Goal: Transaction & Acquisition: Purchase product/service

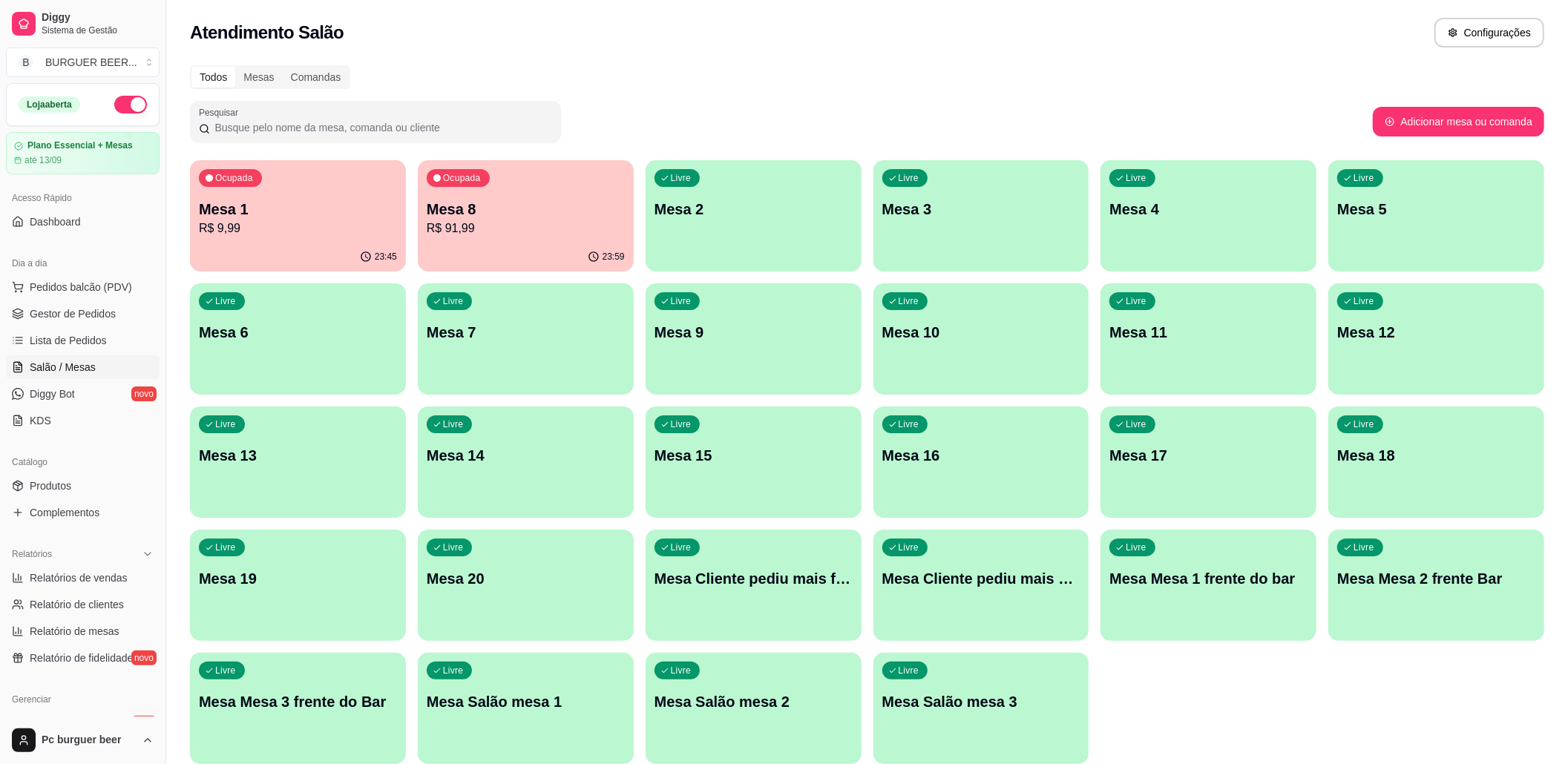
click at [286, 235] on p "R$ 9,99" at bounding box center [298, 228] width 198 height 18
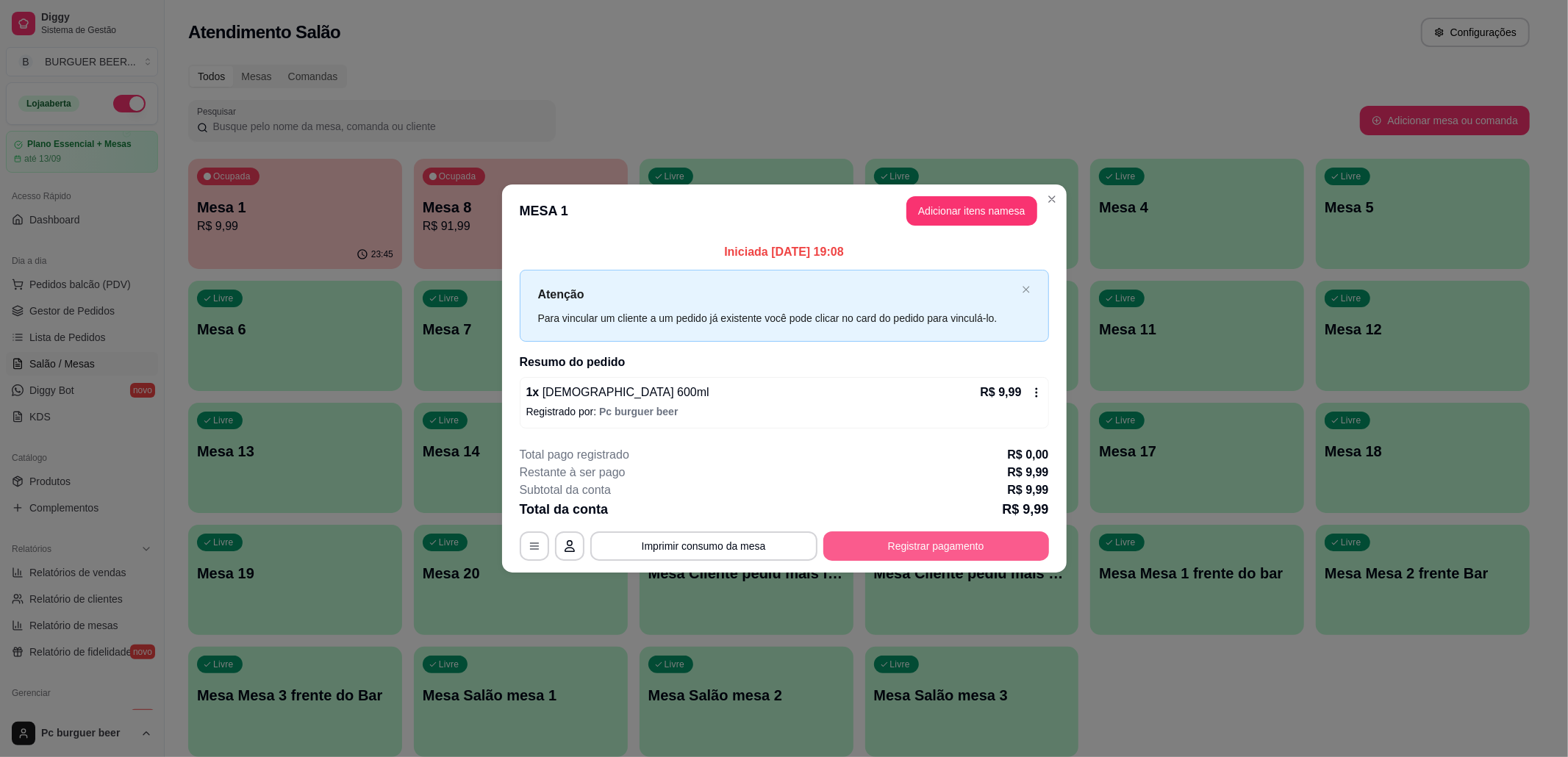
click at [962, 545] on button "Registrar pagamento" at bounding box center [936, 546] width 225 height 29
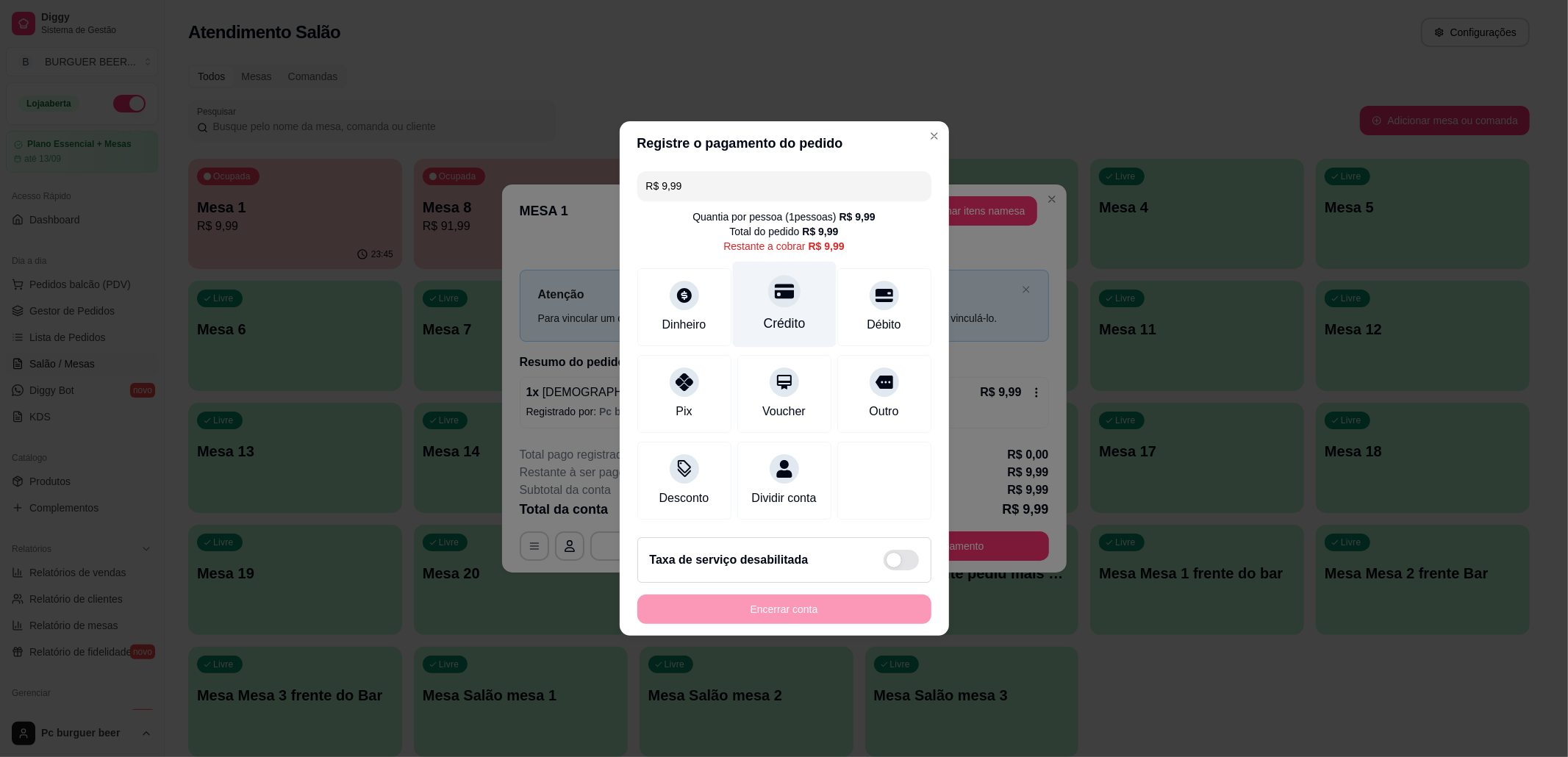
click at [780, 322] on div "Crédito" at bounding box center [784, 323] width 42 height 19
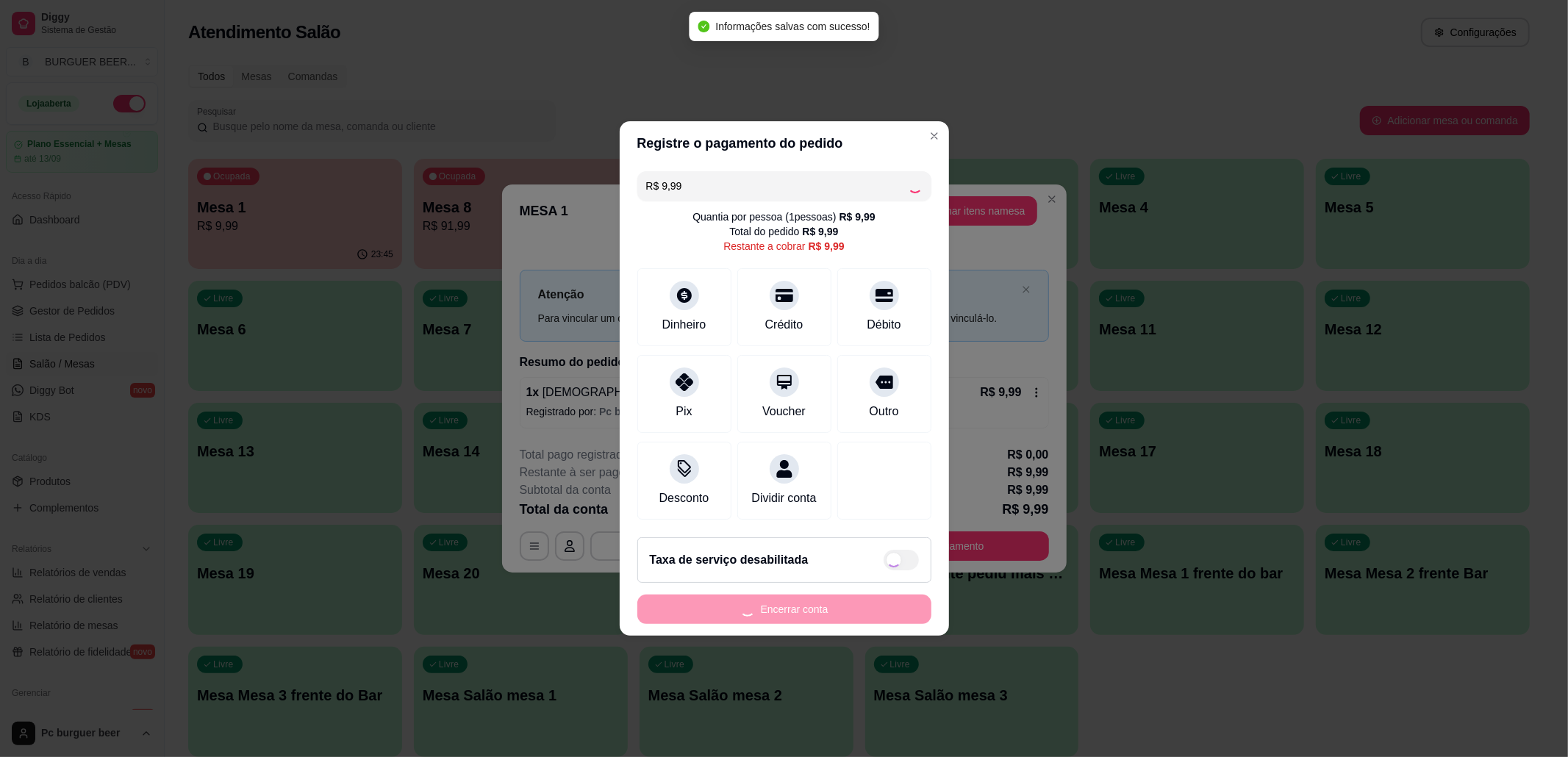
type input "R$ 0,00"
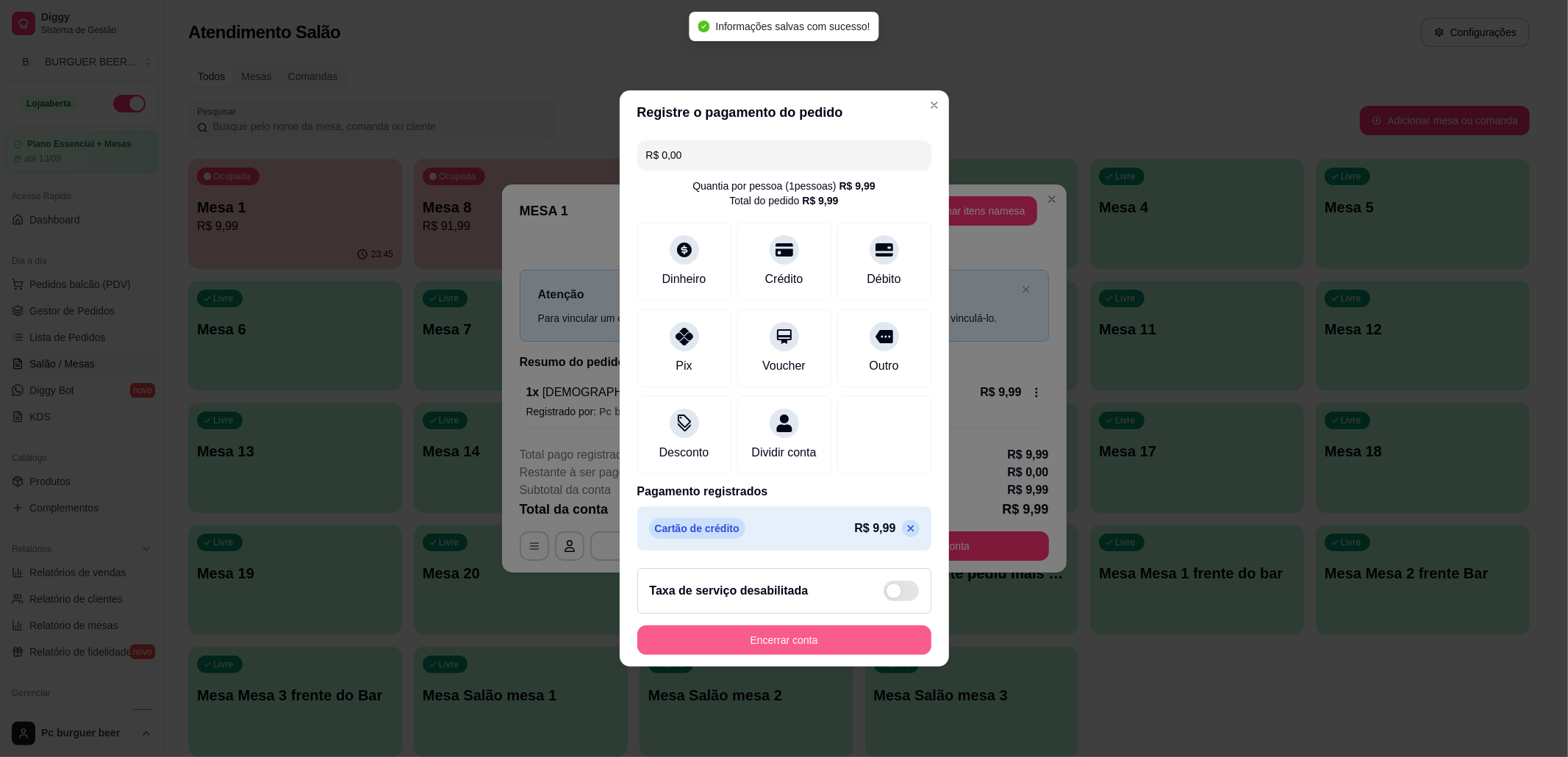
click at [831, 642] on button "Encerrar conta" at bounding box center [784, 640] width 294 height 29
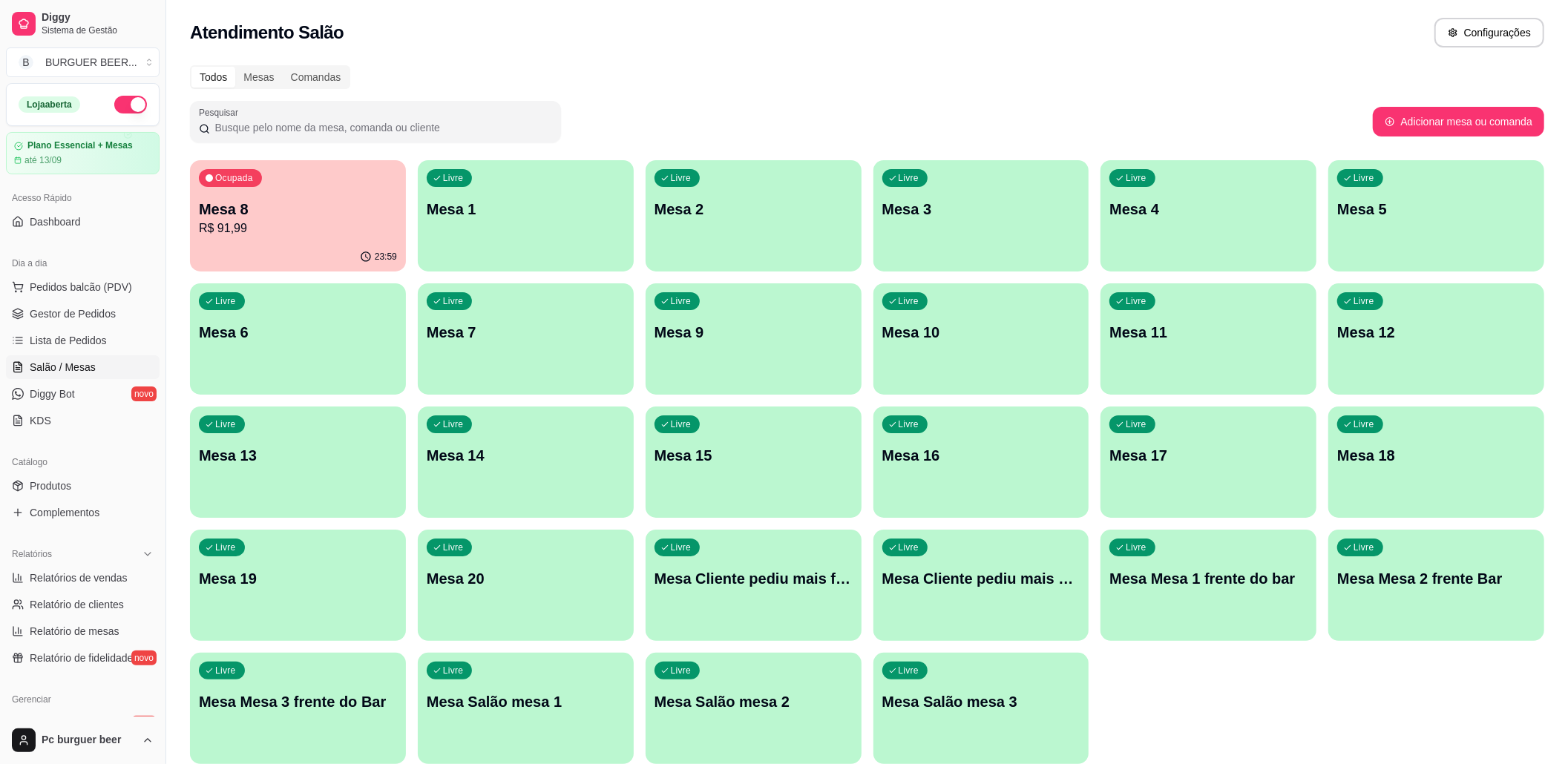
click at [333, 240] on div "Ocupada Mesa 8 R$ 91,99" at bounding box center [298, 201] width 216 height 83
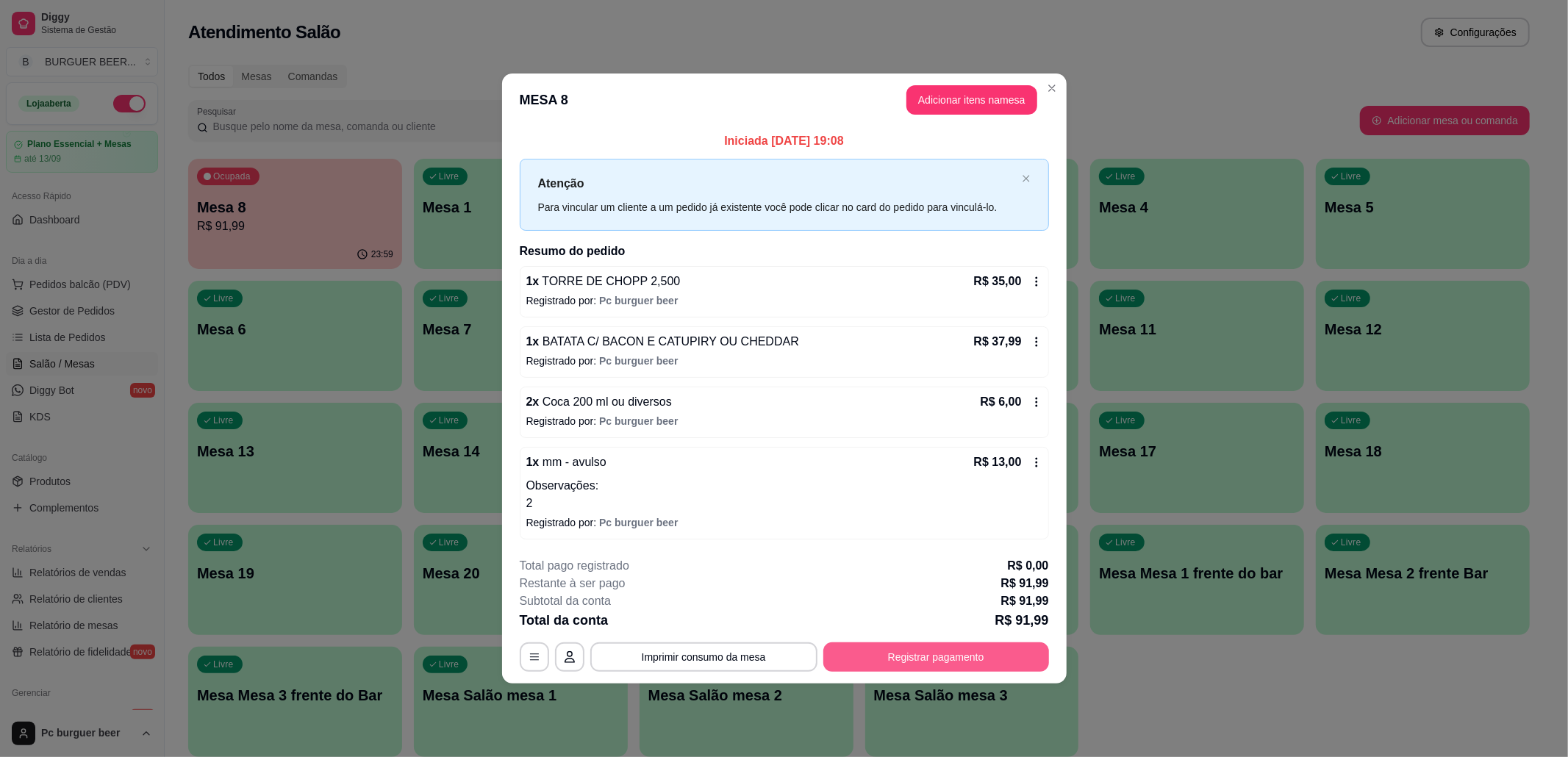
click at [950, 648] on button "Registrar pagamento" at bounding box center [936, 656] width 225 height 29
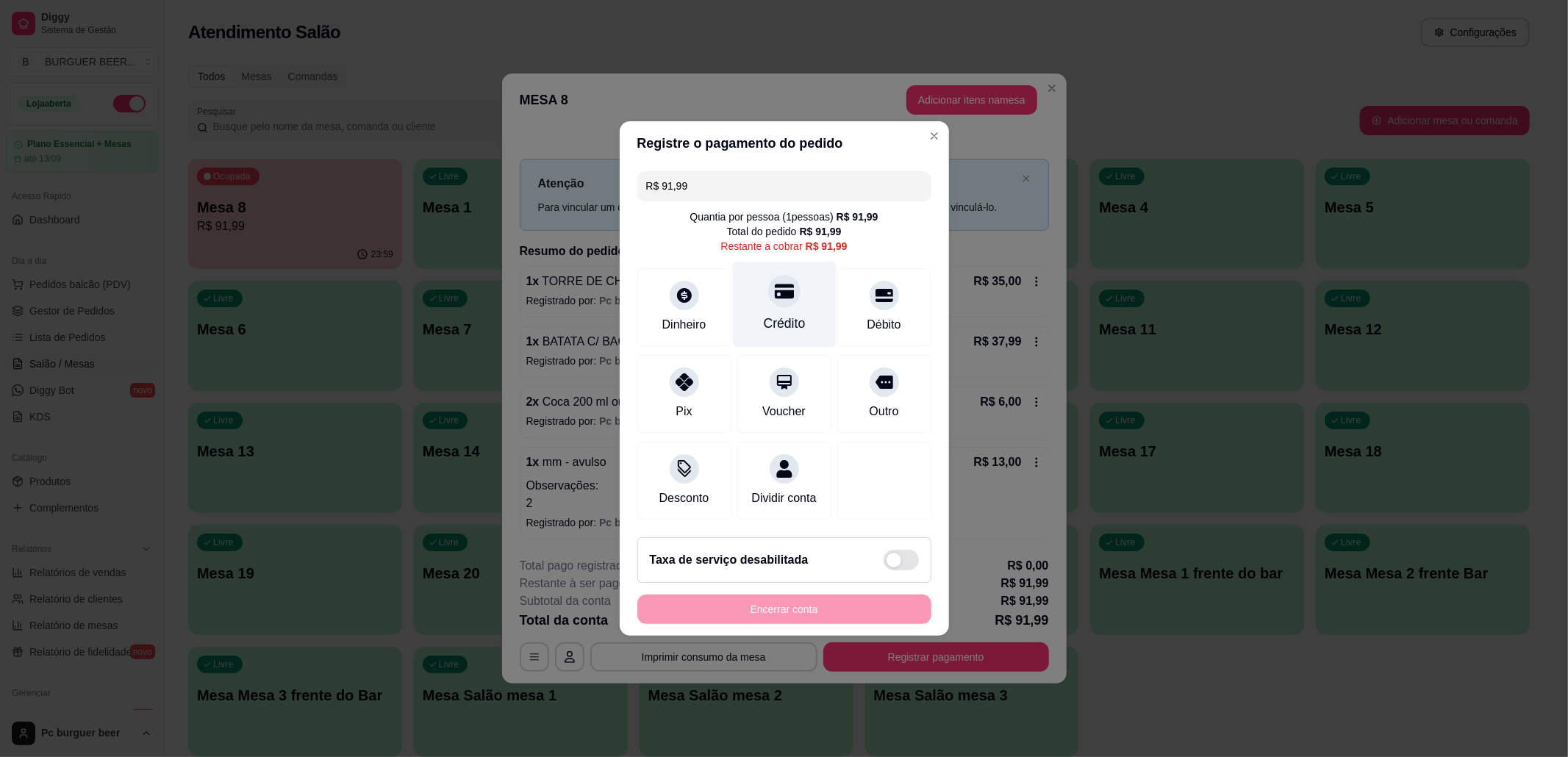
click at [774, 287] on icon at bounding box center [784, 292] width 19 height 15
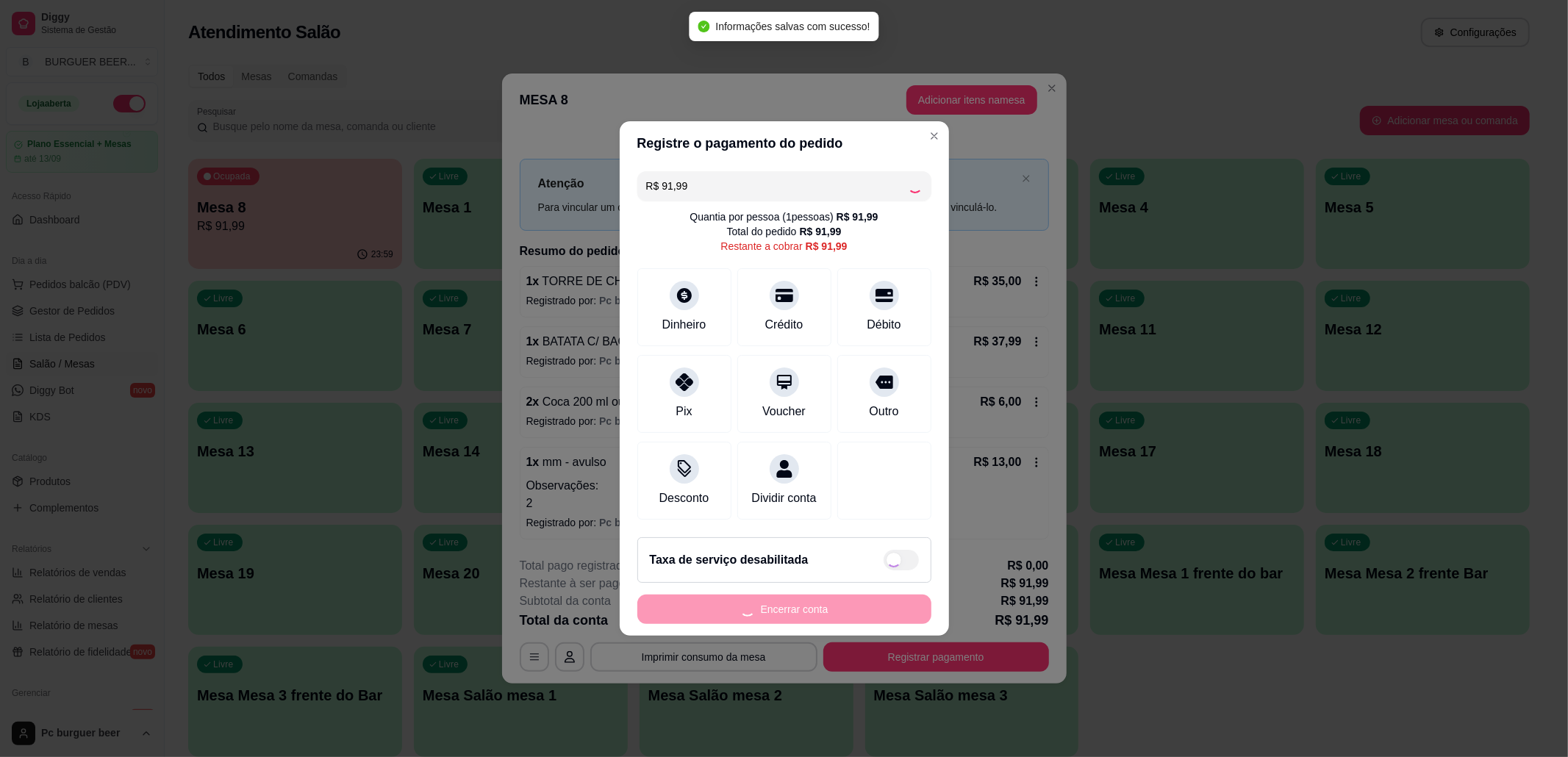
type input "R$ 0,00"
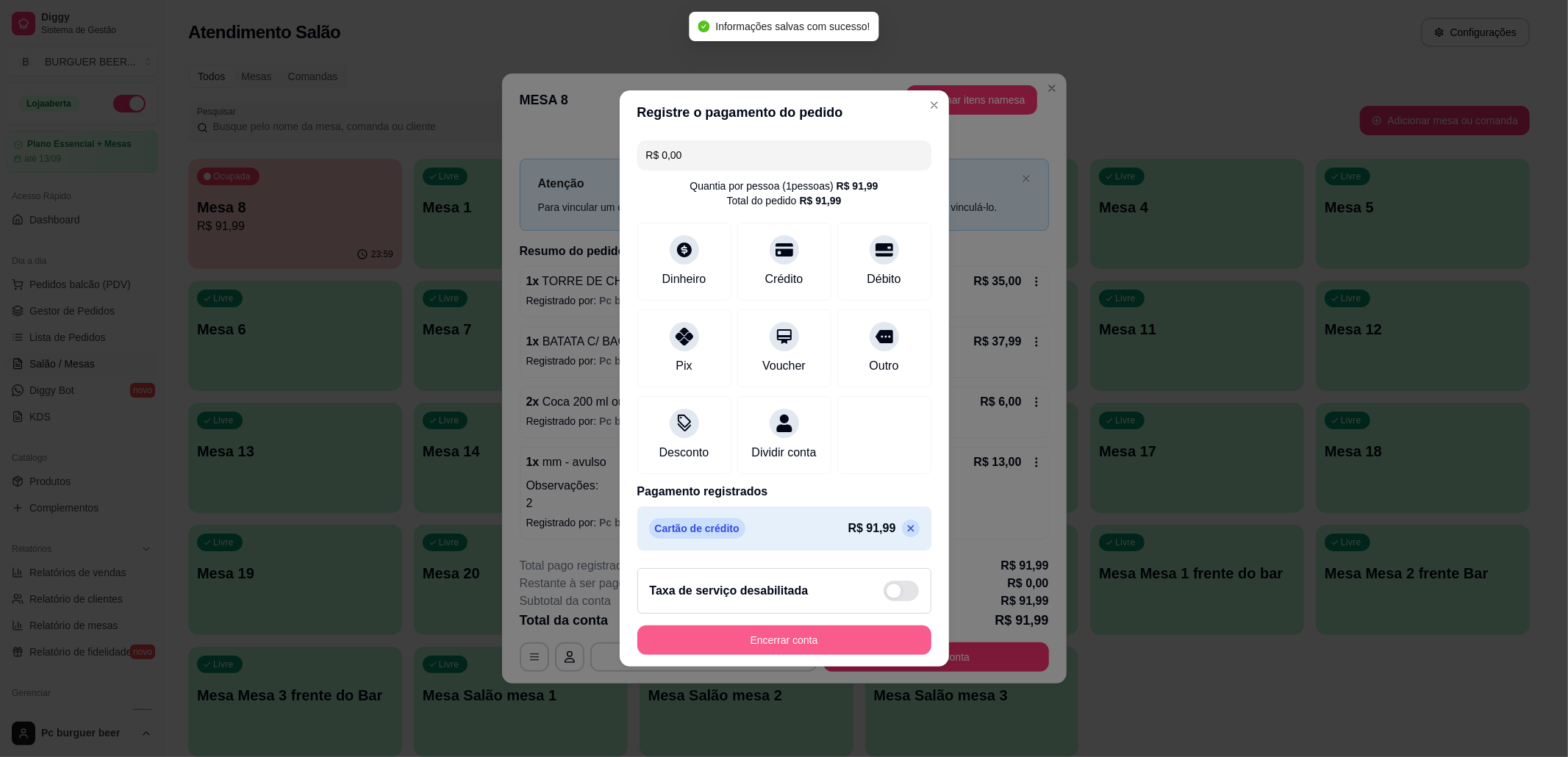
click at [842, 650] on button "Encerrar conta" at bounding box center [784, 640] width 294 height 29
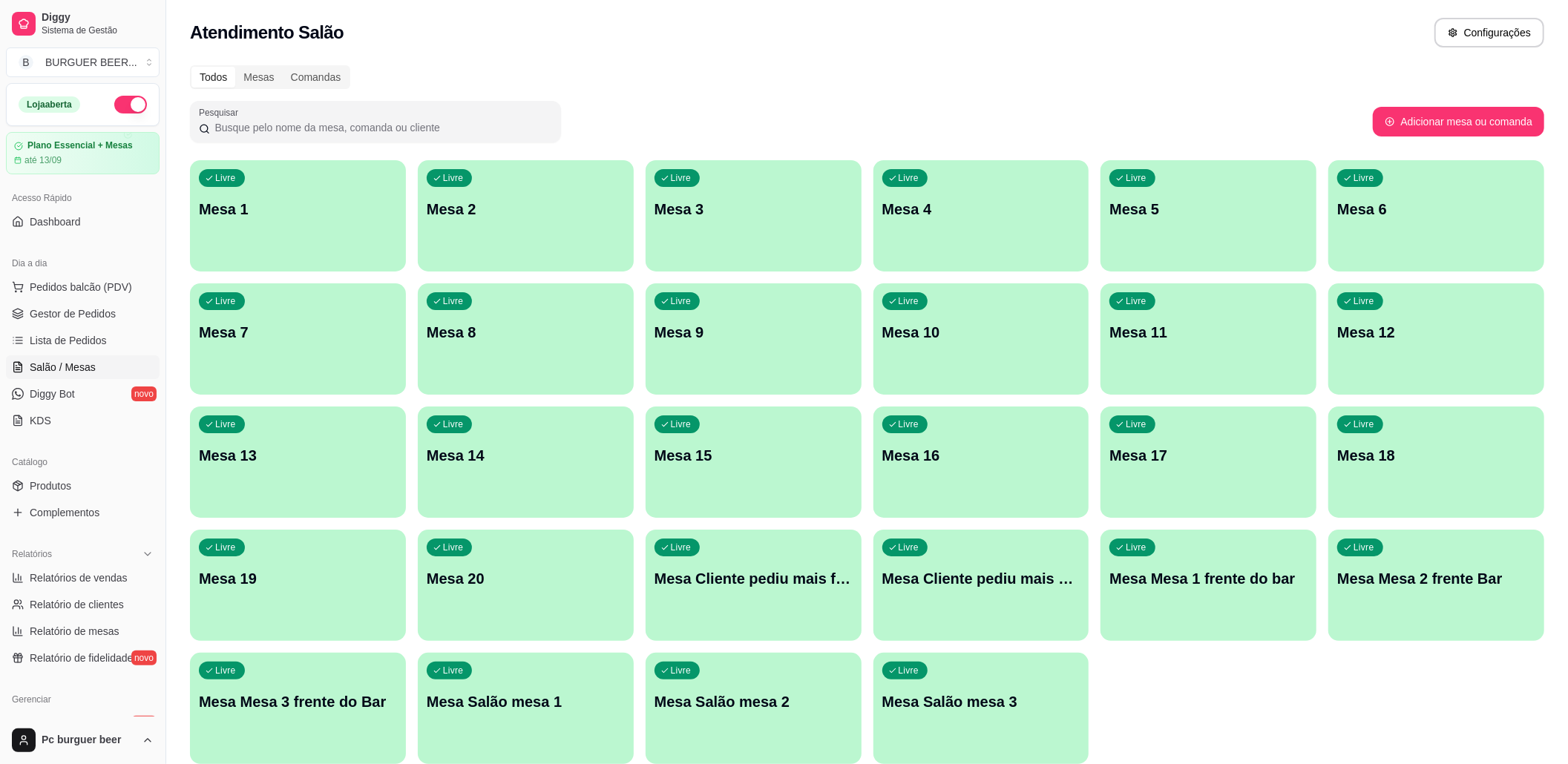
click at [339, 219] on div "Livre Mesa 1" at bounding box center [298, 207] width 216 height 93
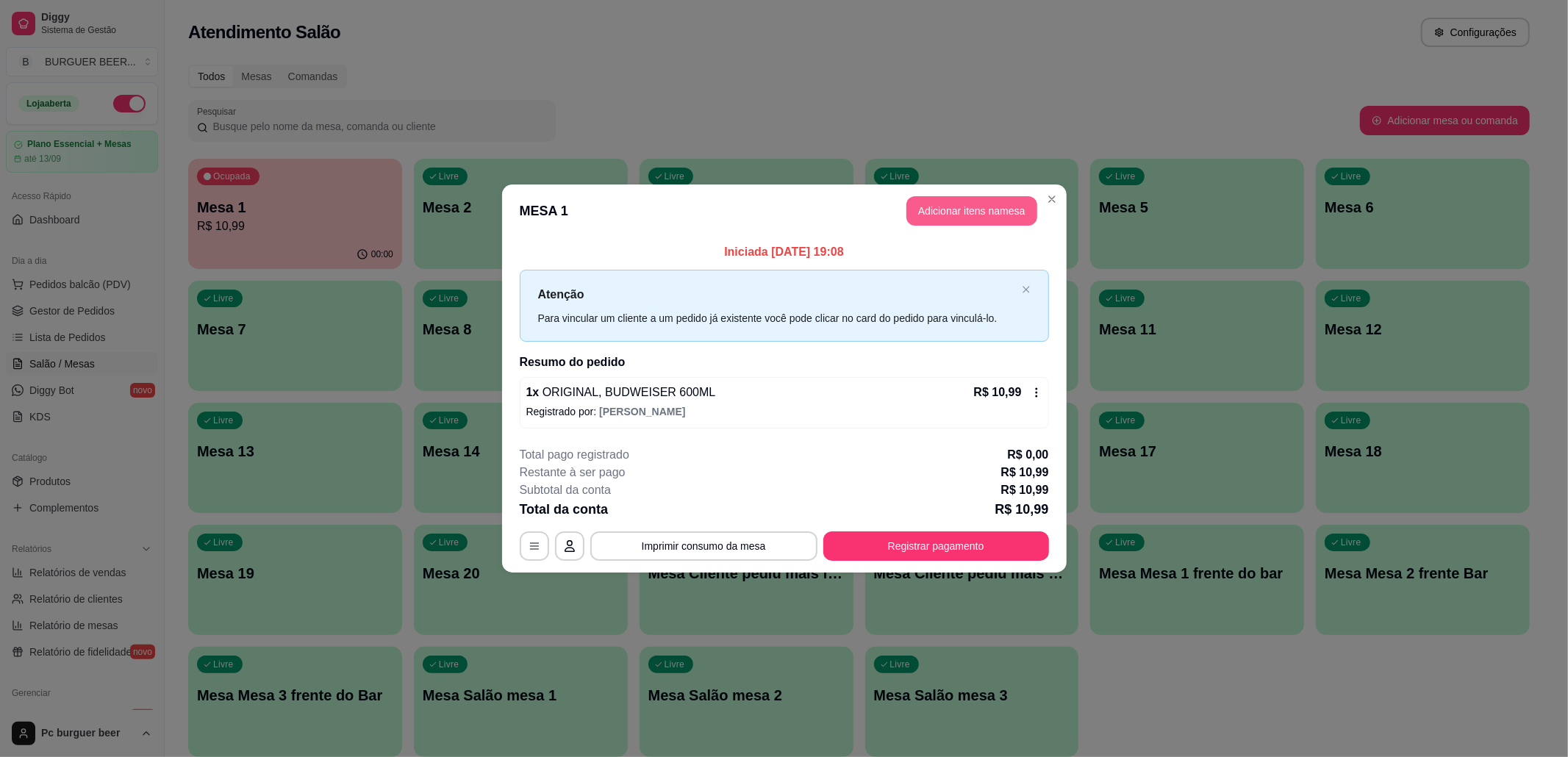
click at [968, 198] on button "Adicionar itens na mesa" at bounding box center [971, 211] width 131 height 29
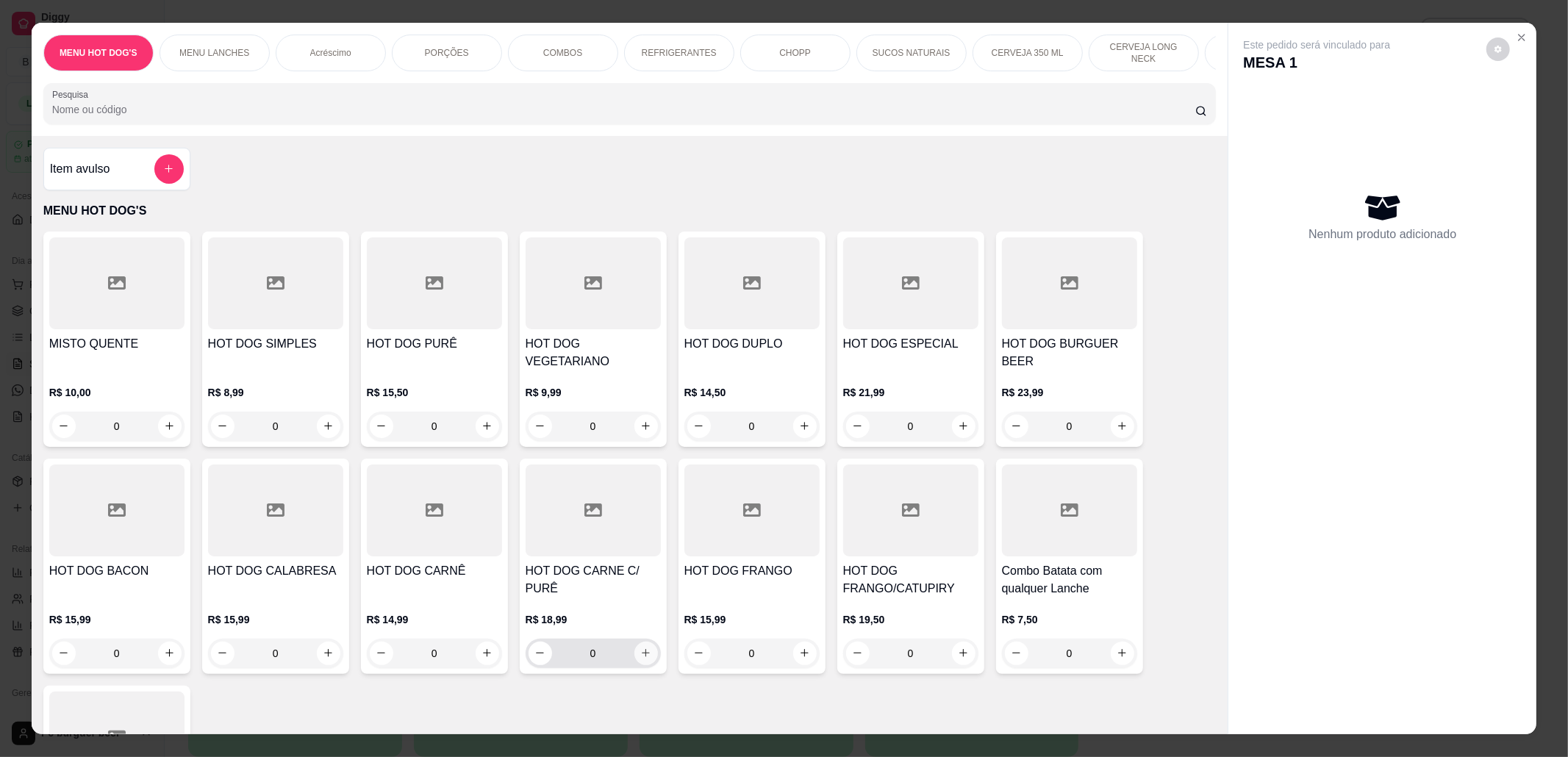
click at [641, 652] on icon "increase-product-quantity" at bounding box center [646, 653] width 11 height 11
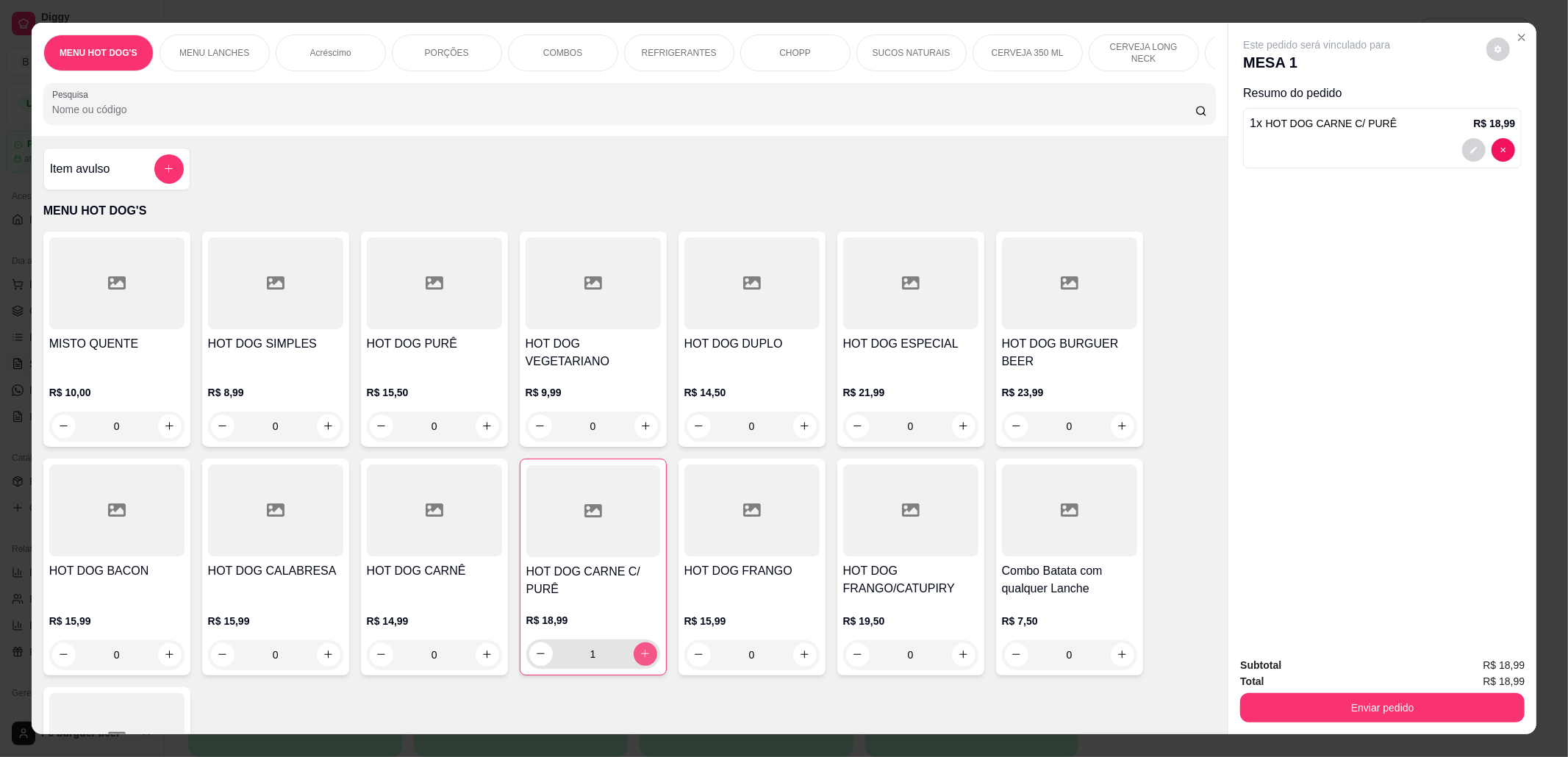
type input "1"
click at [1470, 148] on icon "decrease-product-quantity" at bounding box center [1474, 150] width 9 height 9
click at [328, 54] on p "Acréscimo" at bounding box center [331, 53] width 41 height 12
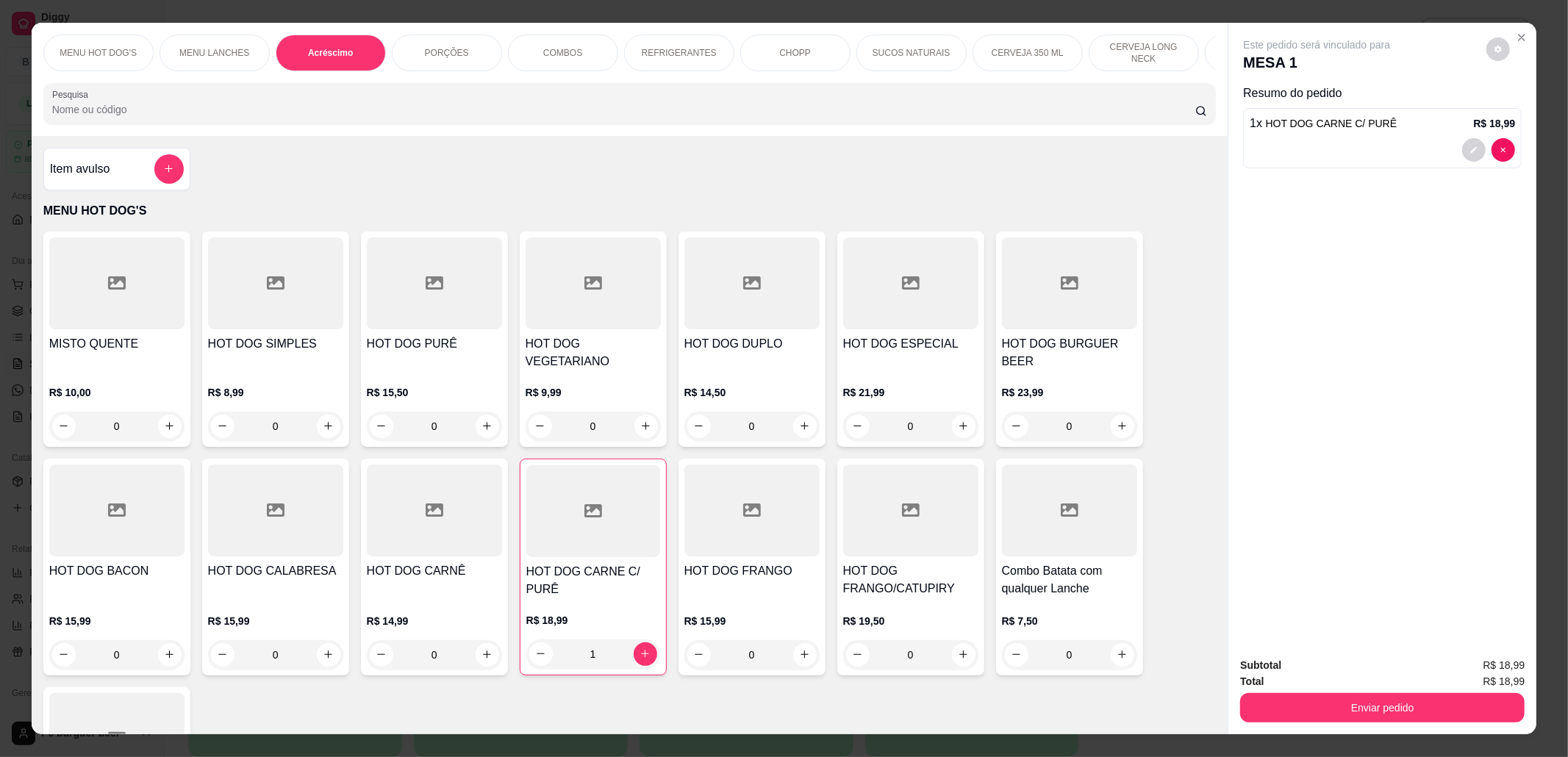
scroll to position [24, 0]
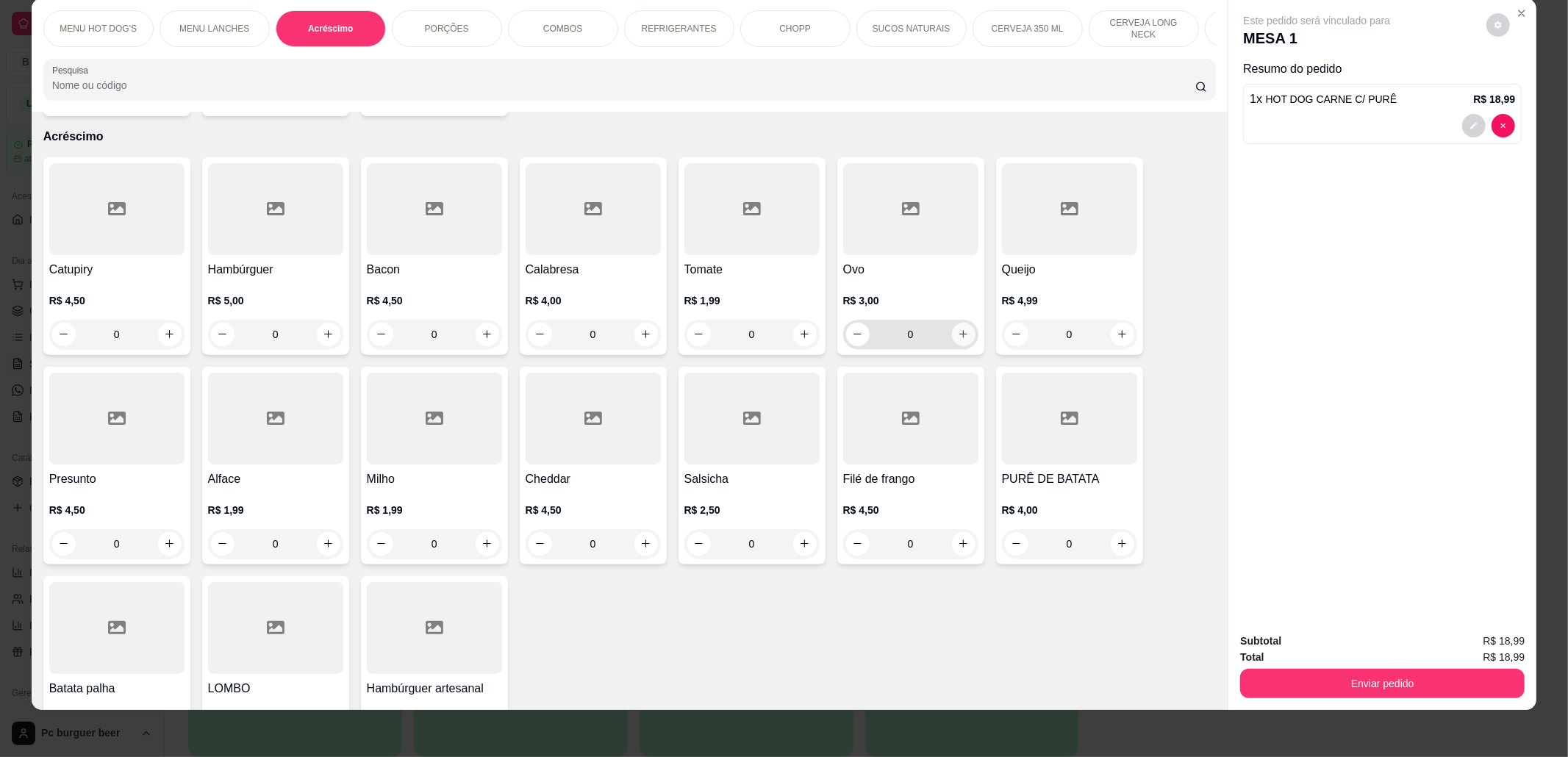
click at [958, 333] on icon "increase-product-quantity" at bounding box center [963, 334] width 11 height 11
type input "1"
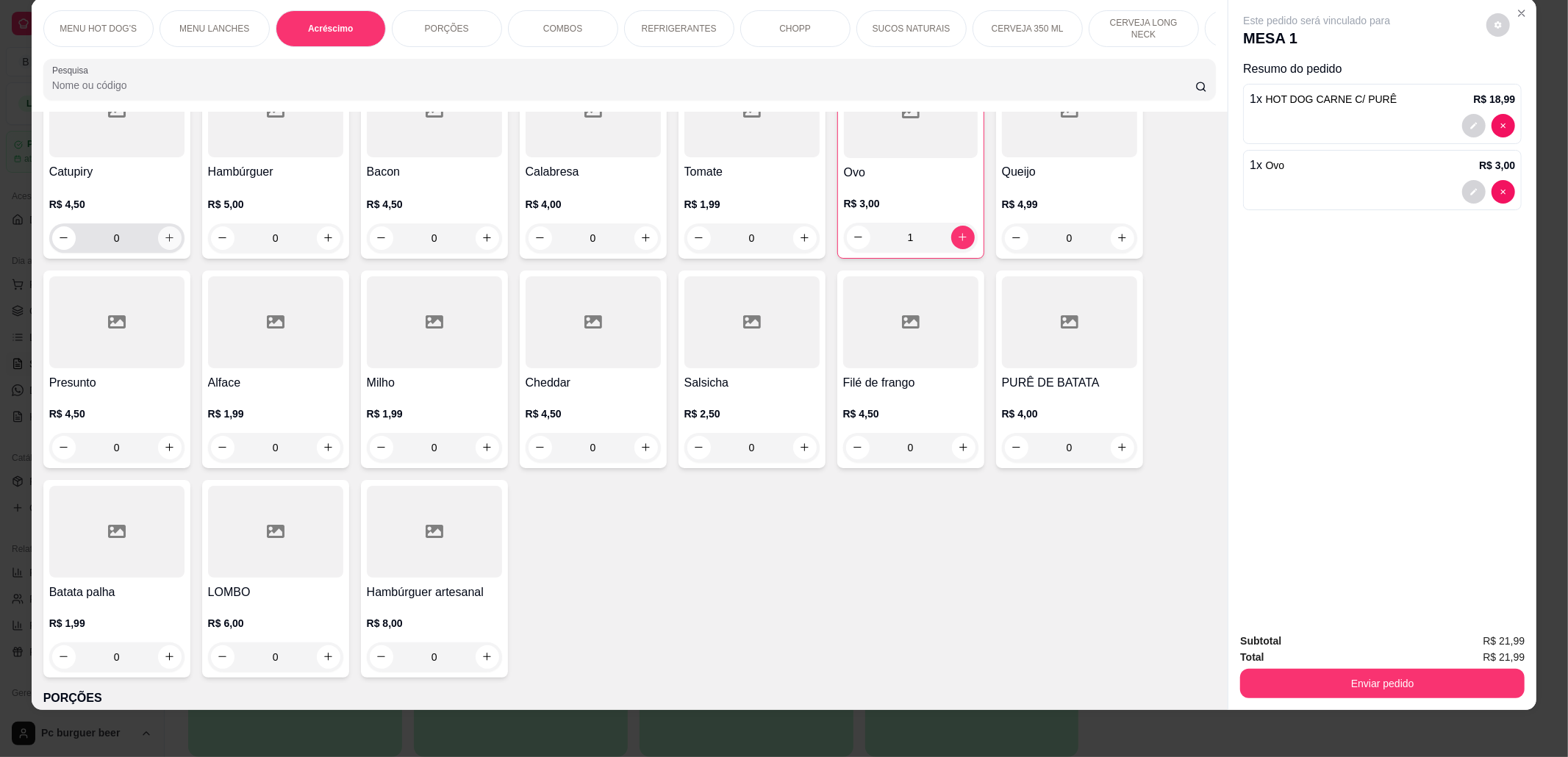
click at [169, 235] on button "increase-product-quantity" at bounding box center [169, 237] width 24 height 24
type input "1"
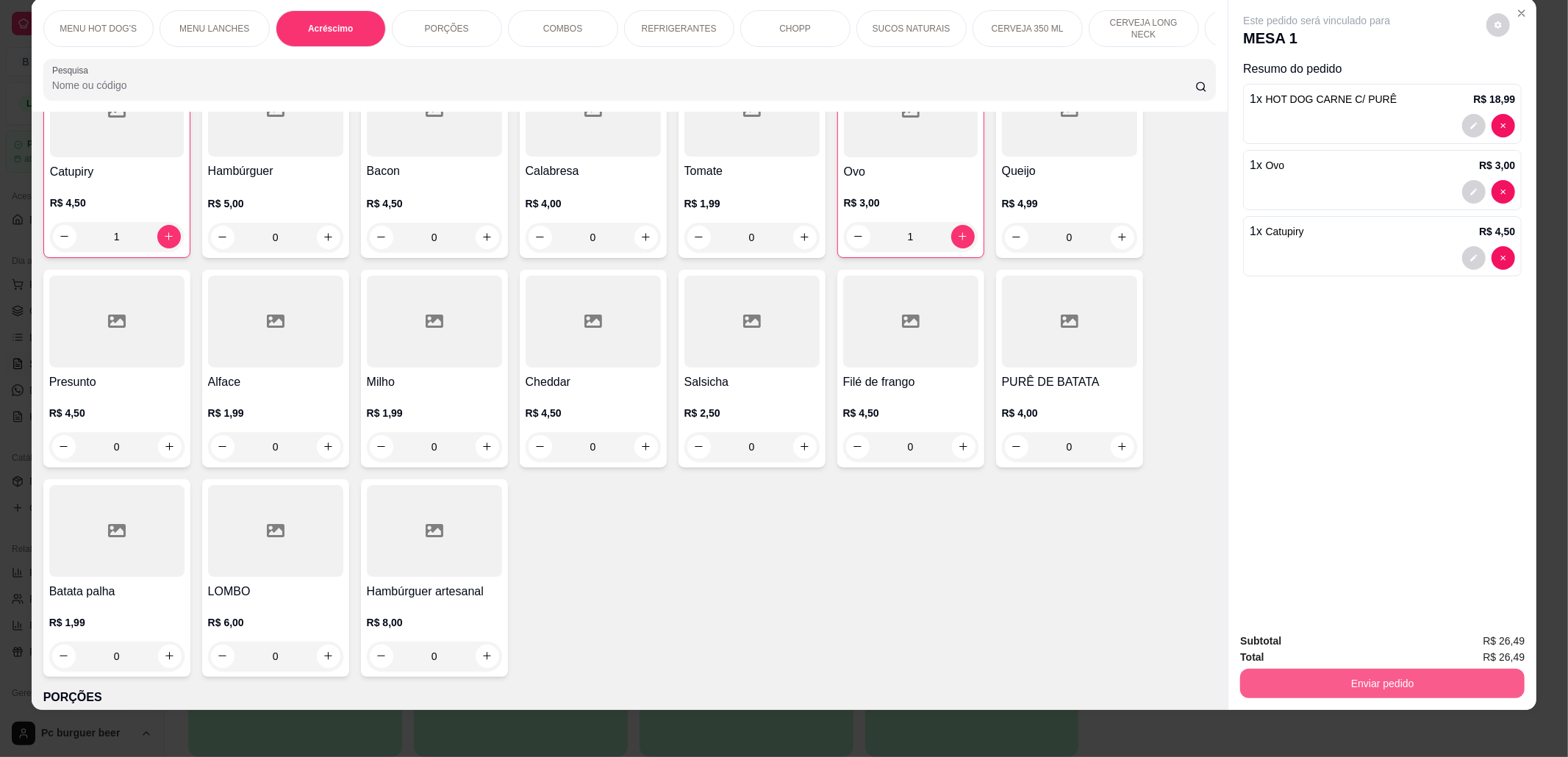
click at [1368, 686] on button "Enviar pedido" at bounding box center [1382, 683] width 285 height 29
click at [1359, 645] on button "Não registrar e enviar pedido" at bounding box center [1333, 648] width 153 height 28
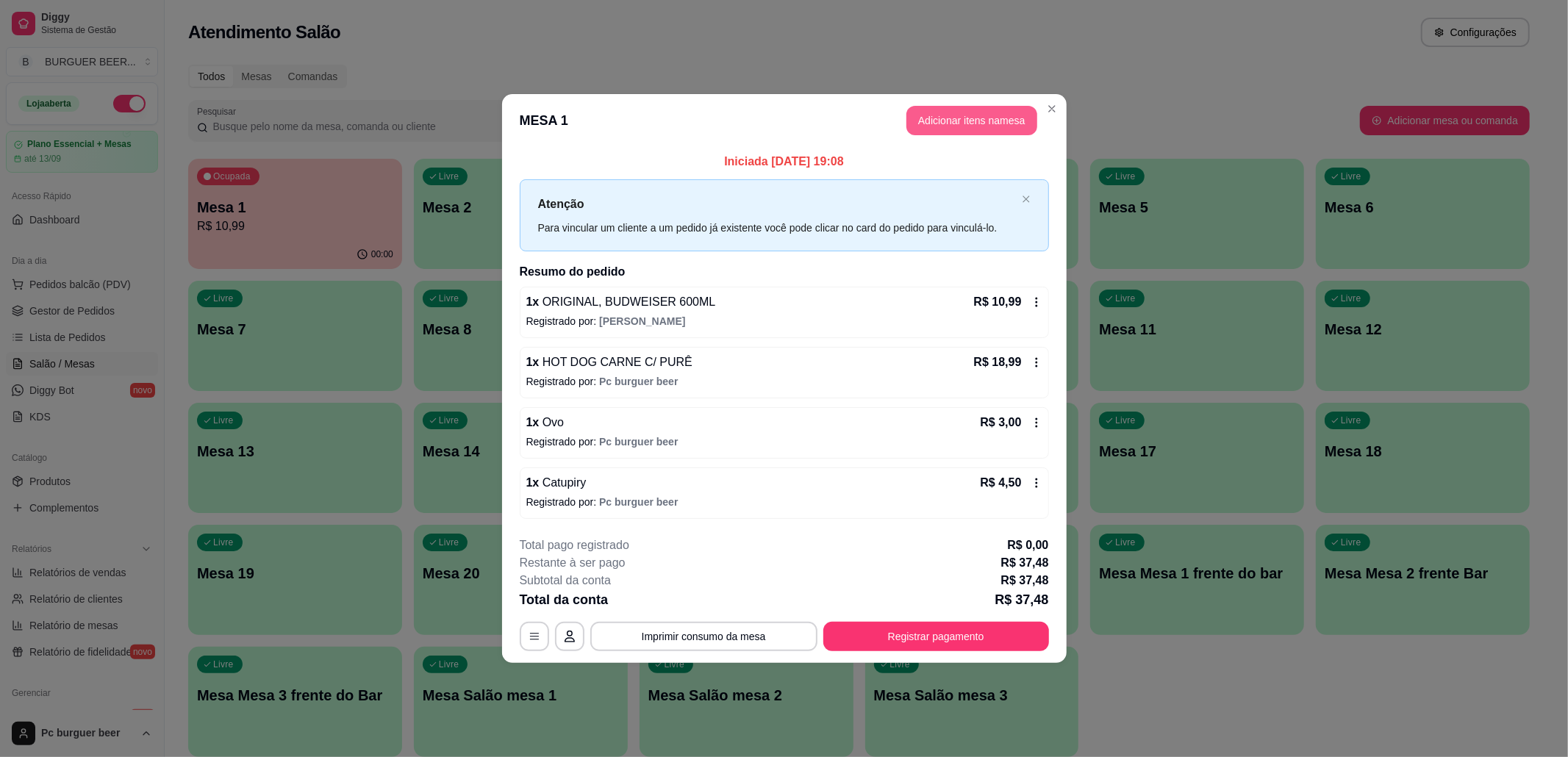
click at [940, 110] on button "Adicionar itens na mesa" at bounding box center [971, 121] width 131 height 29
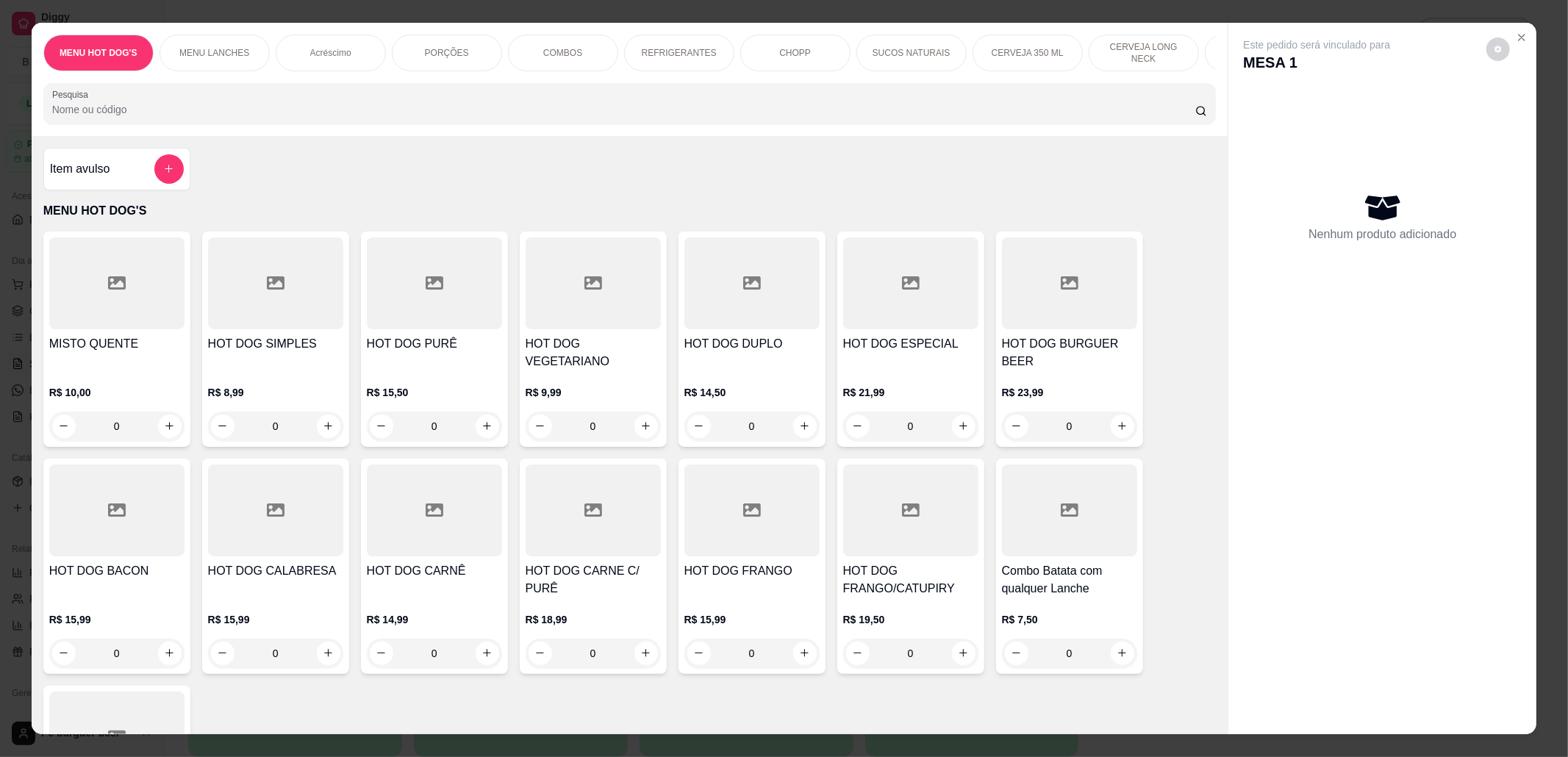
click at [222, 36] on div "MENU LANCHES" at bounding box center [215, 53] width 110 height 36
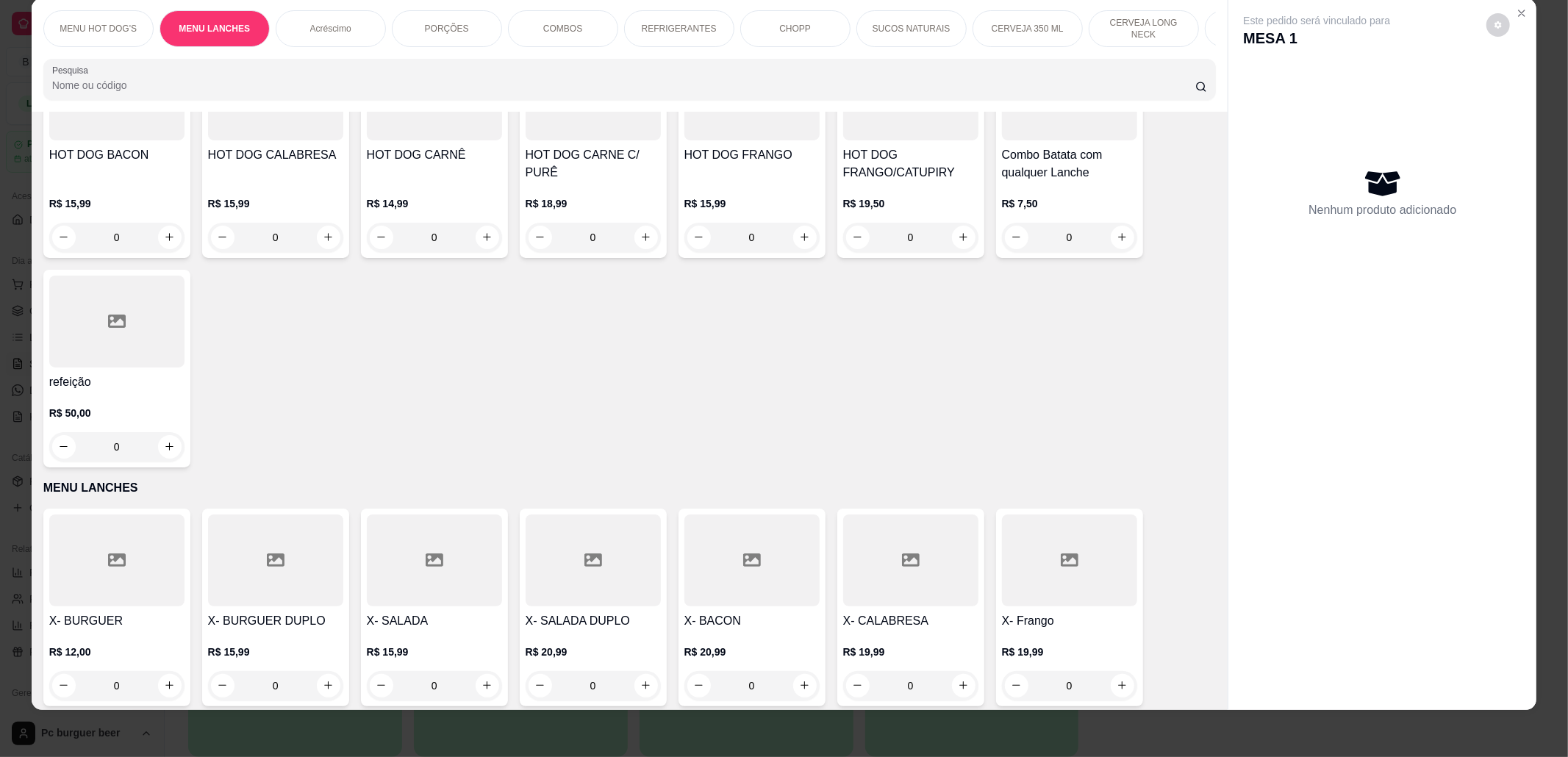
scroll to position [490, 0]
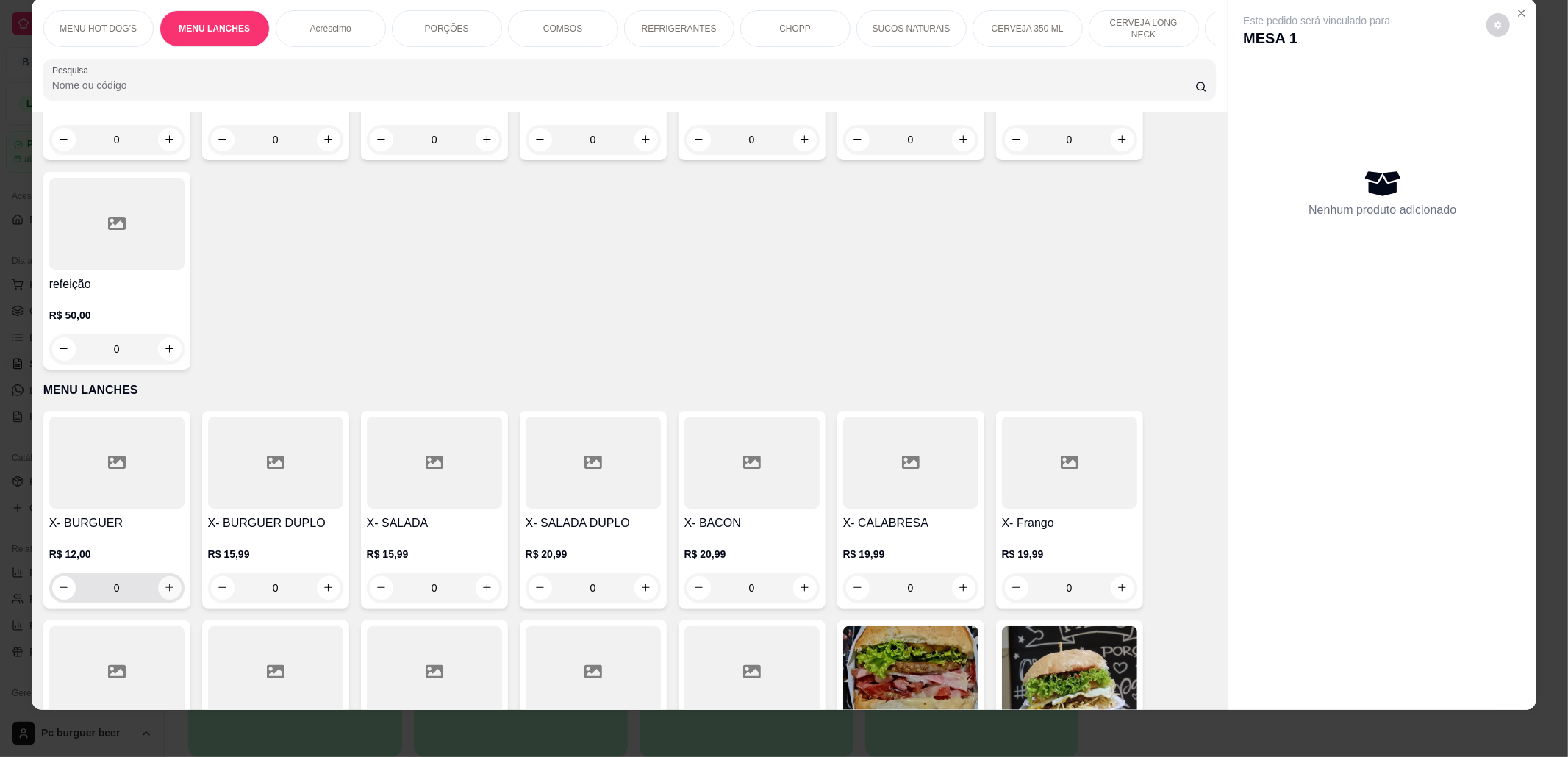
click at [165, 588] on icon "increase-product-quantity" at bounding box center [169, 588] width 11 height 11
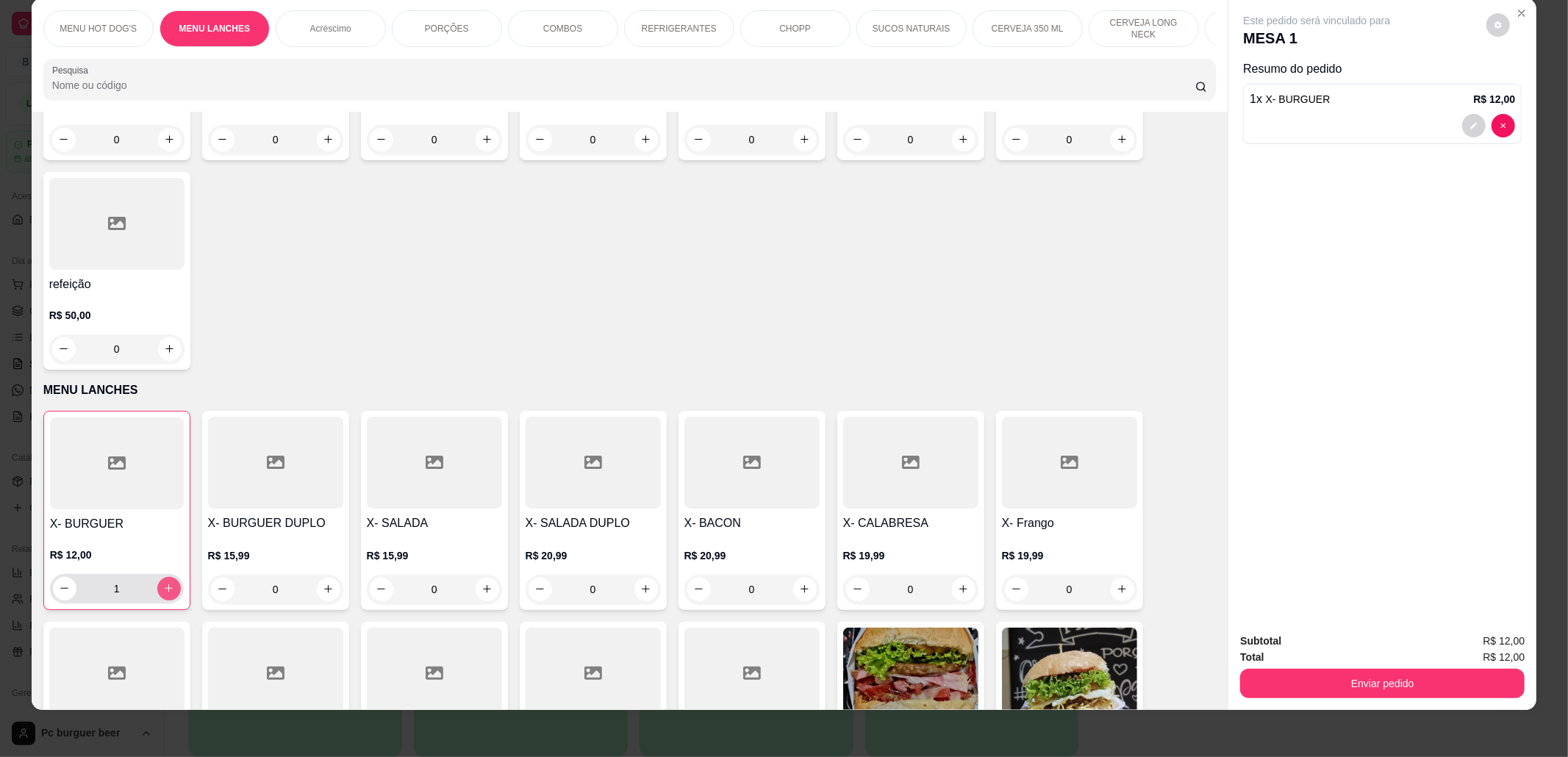
type input "1"
click at [328, 12] on div "Acréscimo" at bounding box center [331, 28] width 110 height 36
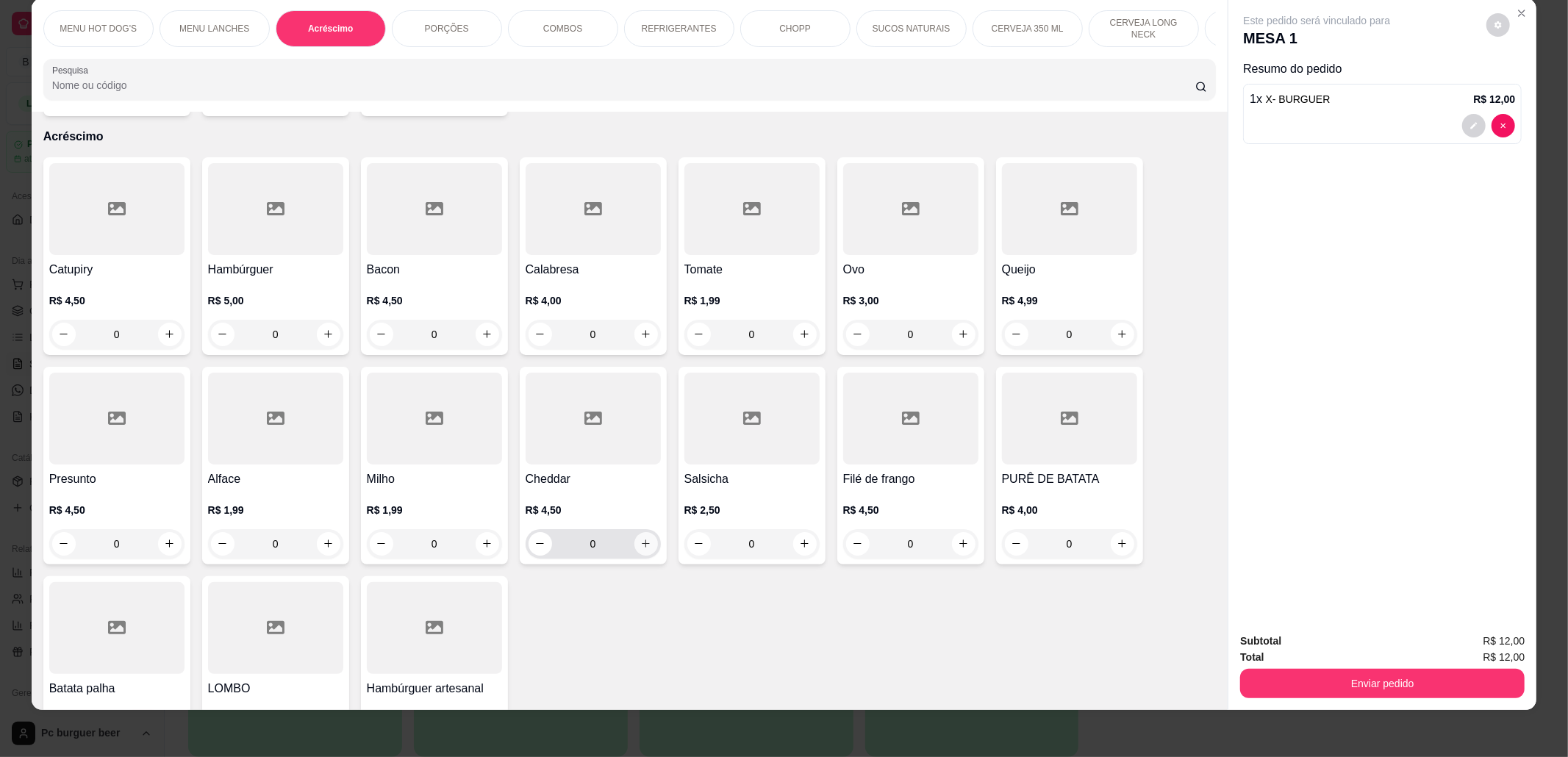
click at [640, 545] on icon "increase-product-quantity" at bounding box center [646, 544] width 11 height 11
type input "1"
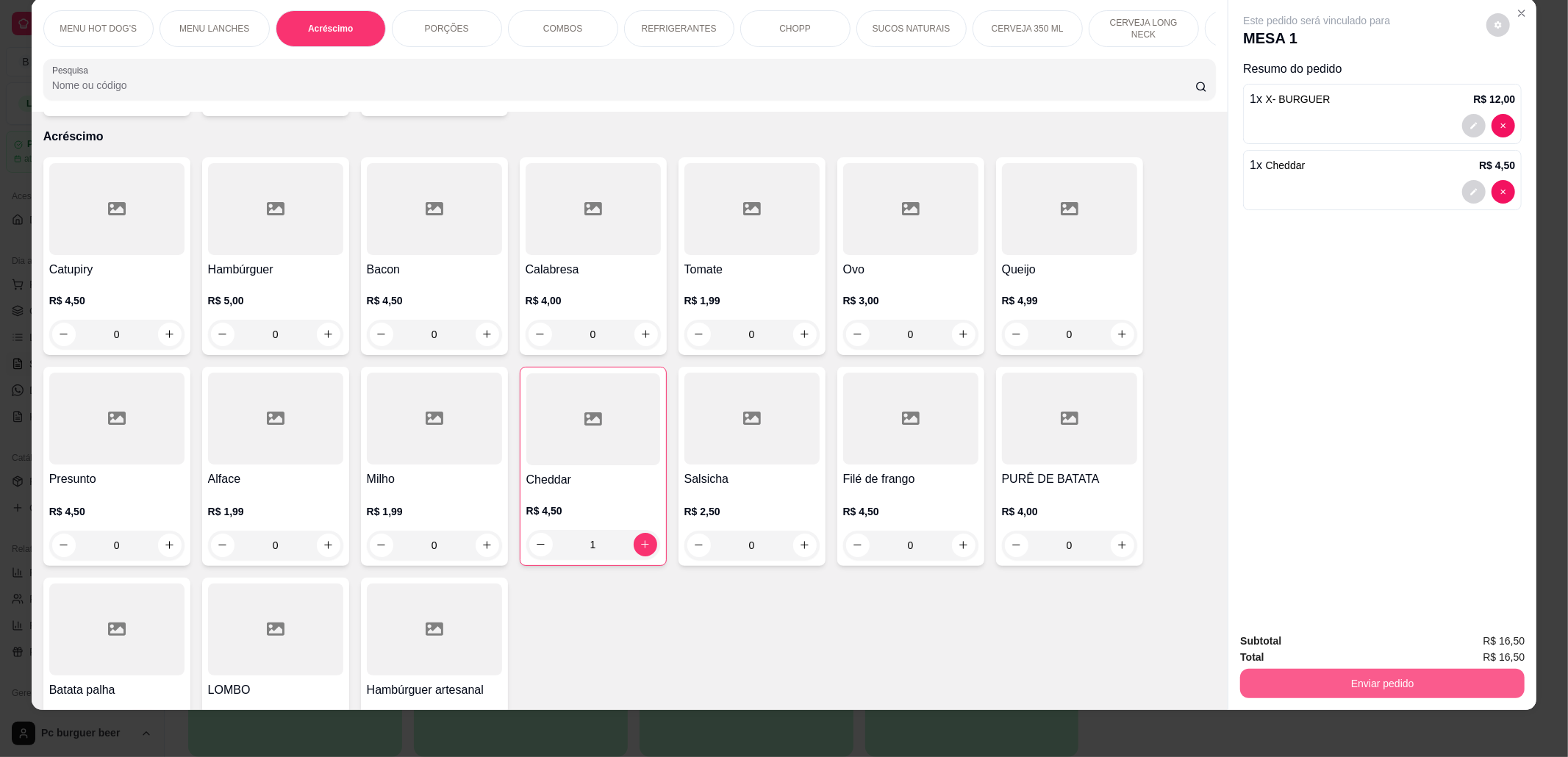
click at [1421, 681] on button "Enviar pedido" at bounding box center [1382, 683] width 285 height 29
click at [1310, 647] on button "Não registrar e enviar pedido" at bounding box center [1333, 648] width 153 height 28
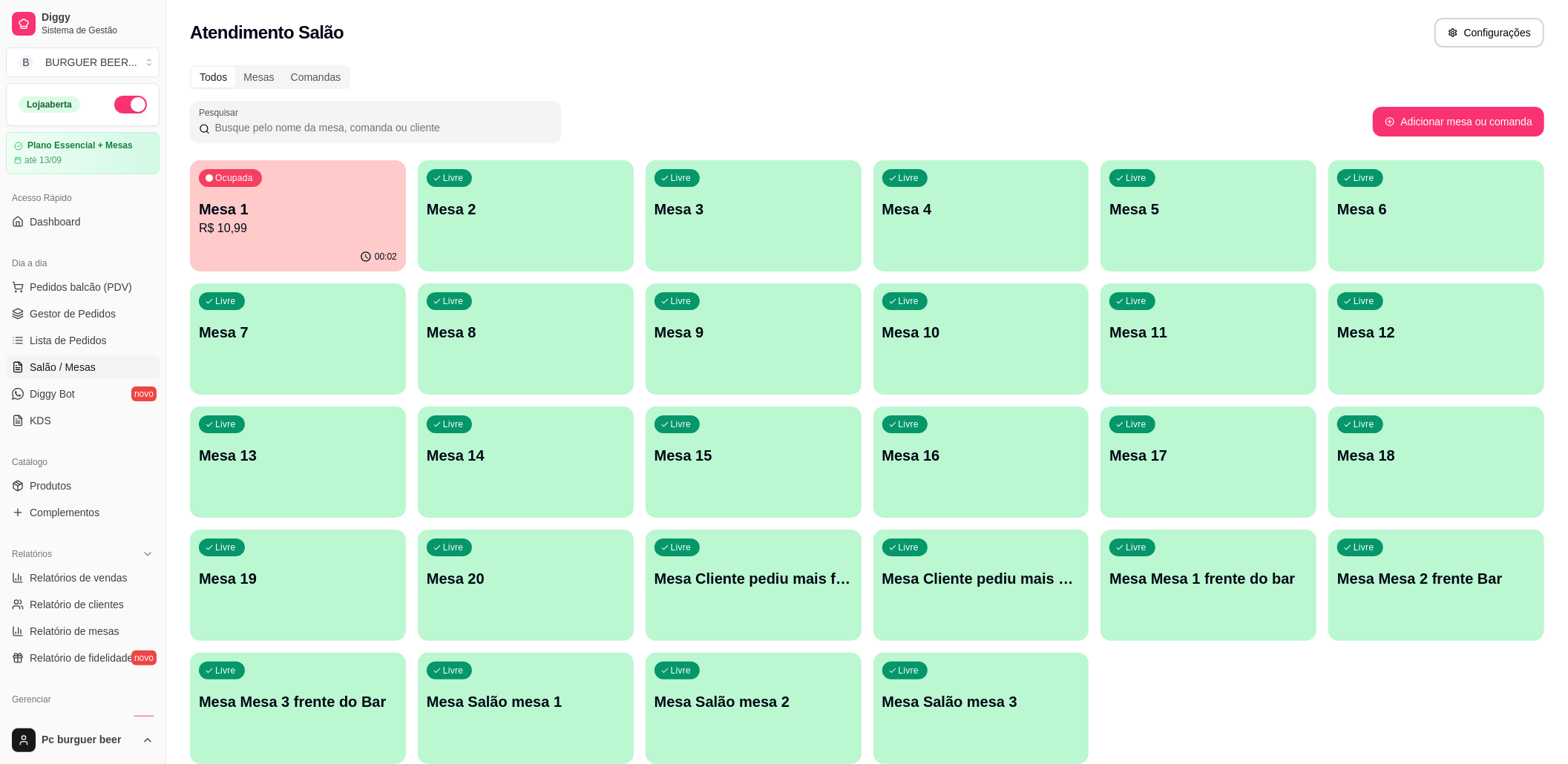
click at [313, 231] on p "R$ 10,99" at bounding box center [298, 228] width 198 height 18
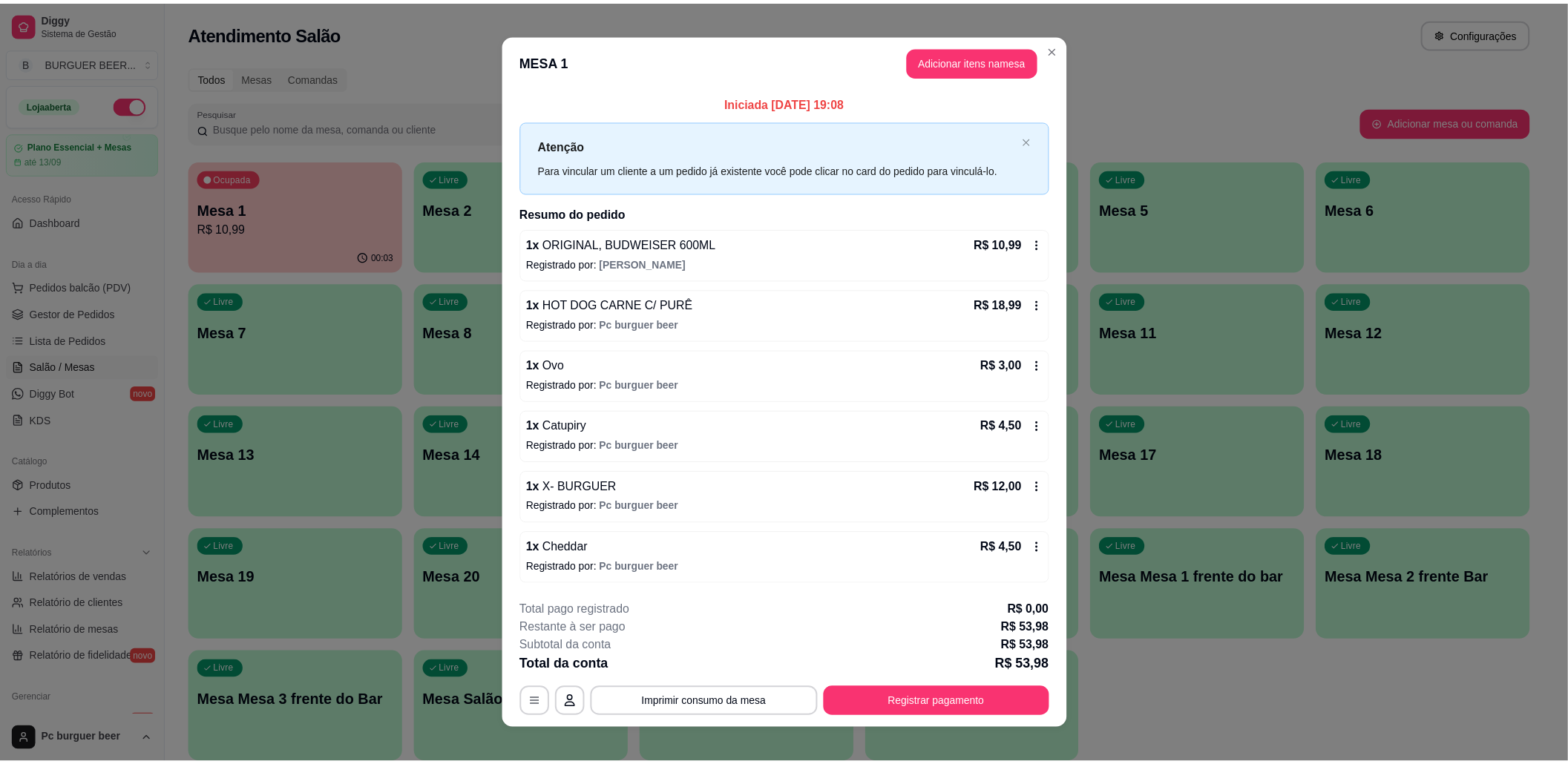
scroll to position [15, 0]
